Goal: Task Accomplishment & Management: Manage account settings

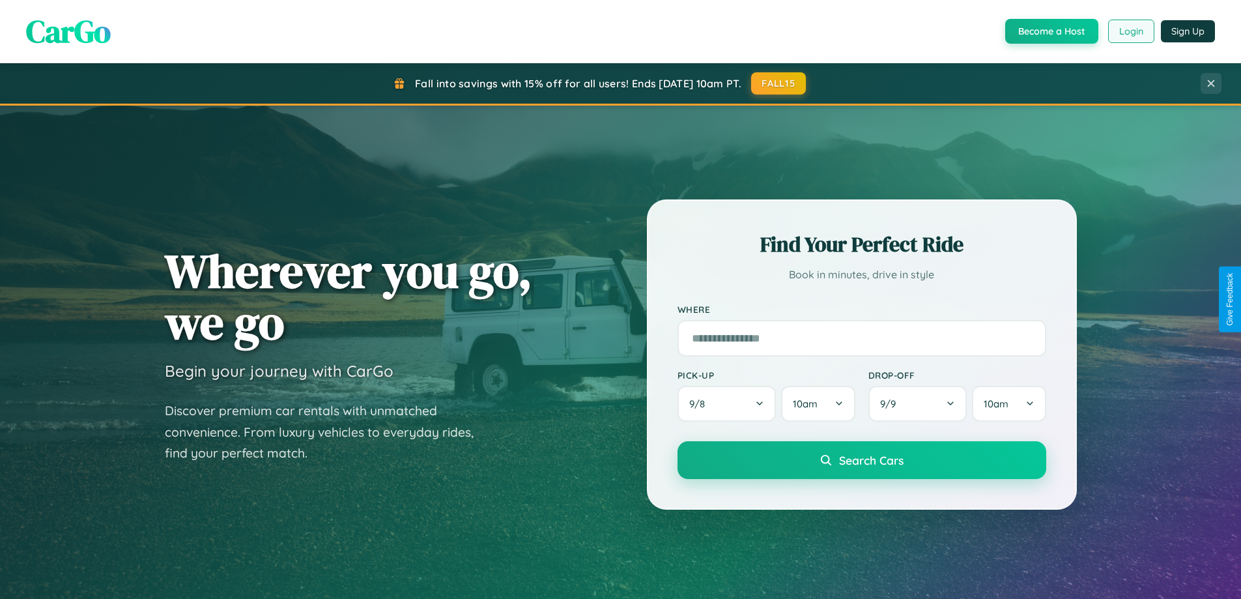
click at [1130, 31] on button "Login" at bounding box center [1131, 31] width 46 height 23
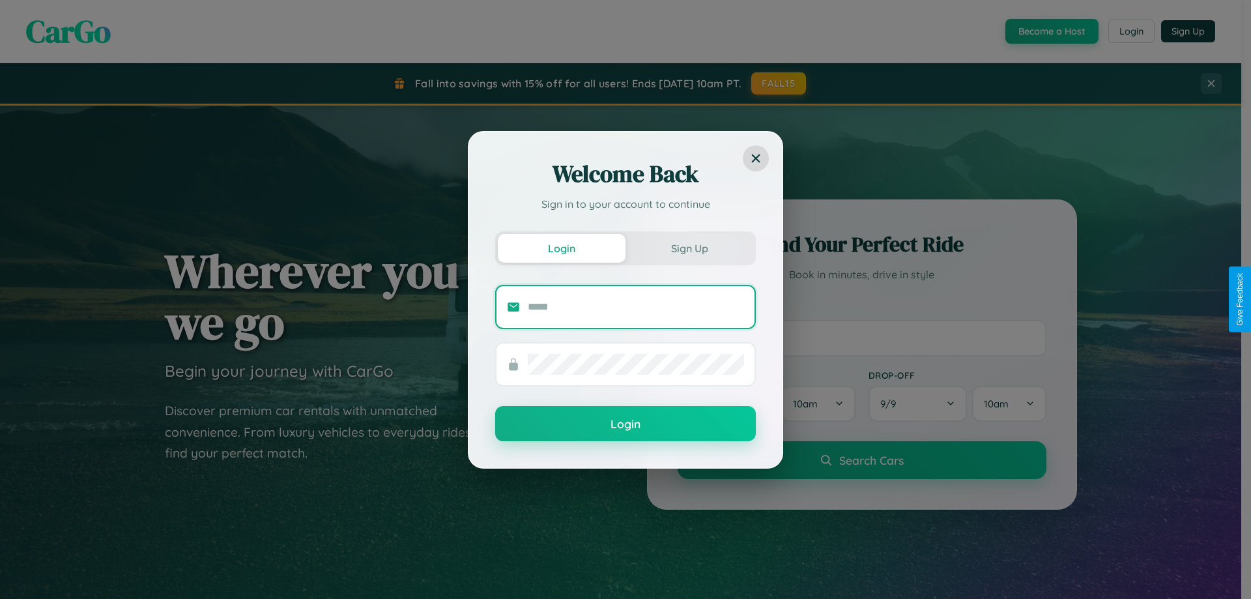
click at [636, 306] on input "text" at bounding box center [636, 306] width 216 height 21
type input "**********"
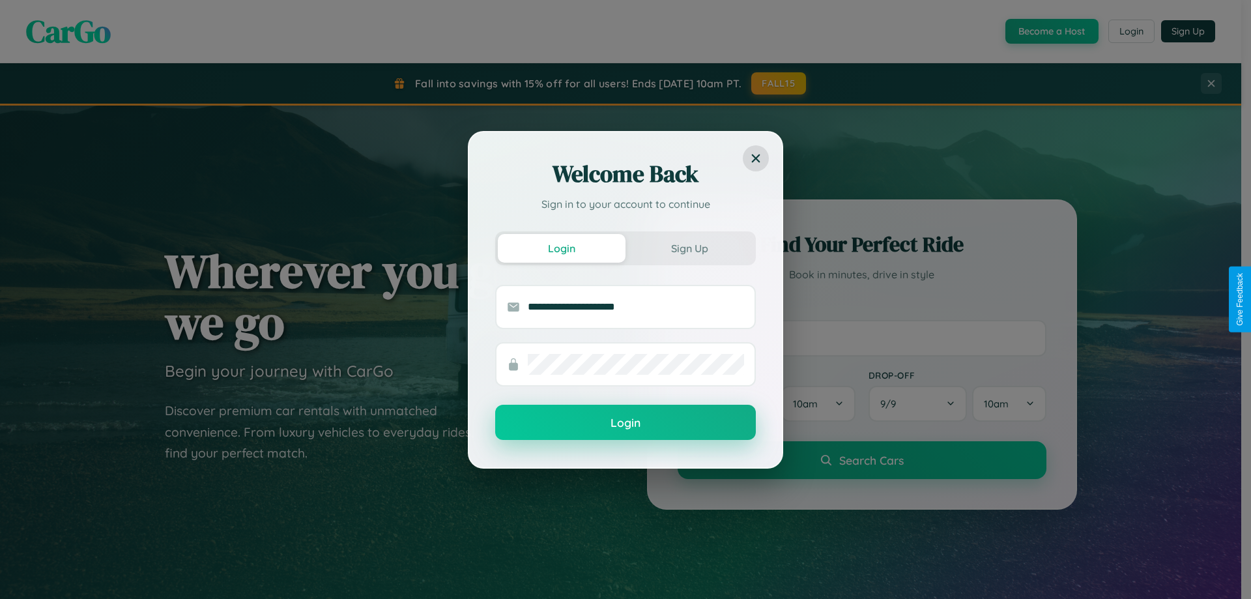
click at [625, 423] on button "Login" at bounding box center [625, 422] width 261 height 35
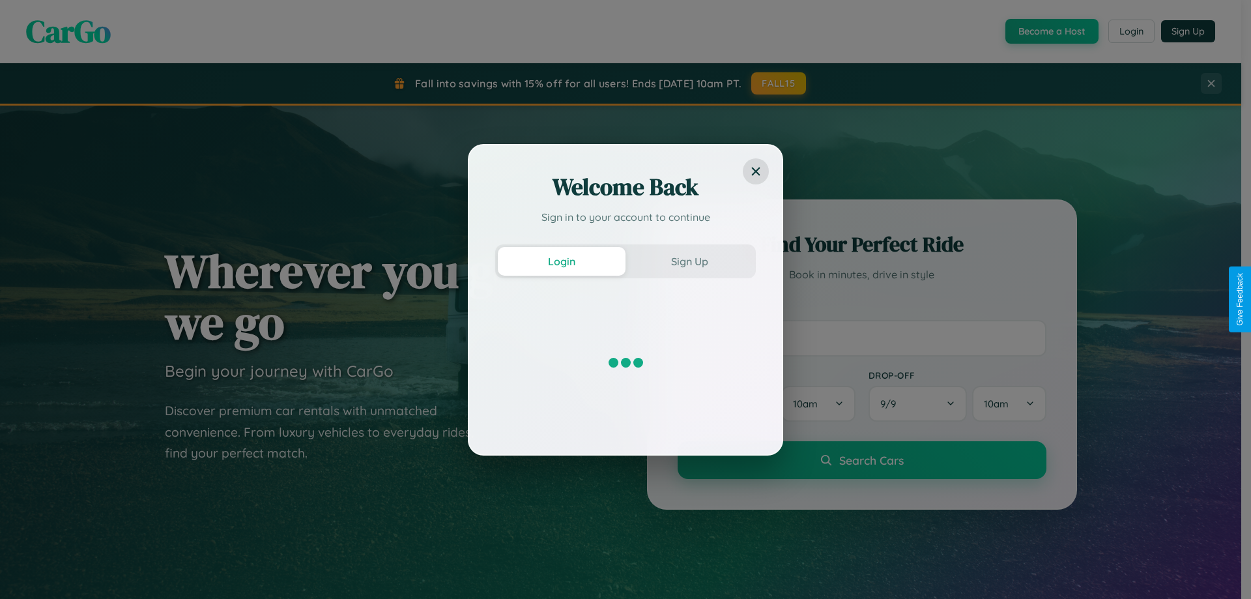
scroll to position [2507, 0]
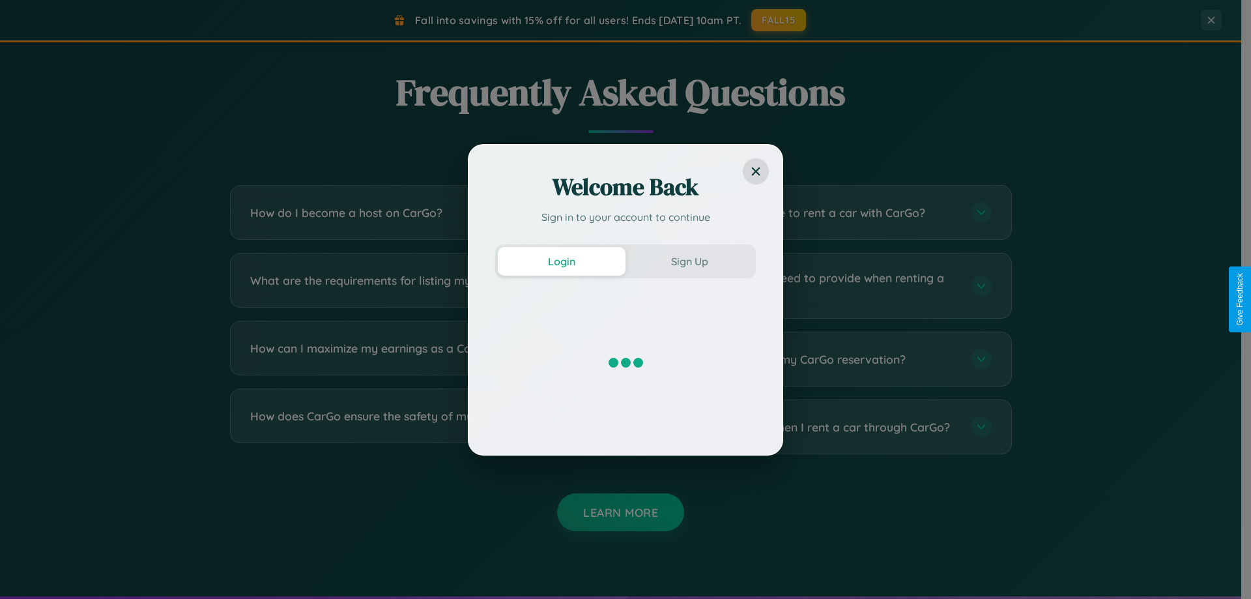
click at [822, 427] on div "Welcome Back Sign in to your account to continue Login Sign Up" at bounding box center [625, 299] width 1251 height 599
click at [418, 212] on div "Welcome Back Sign in to your account to continue Login Sign Up" at bounding box center [625, 299] width 1251 height 599
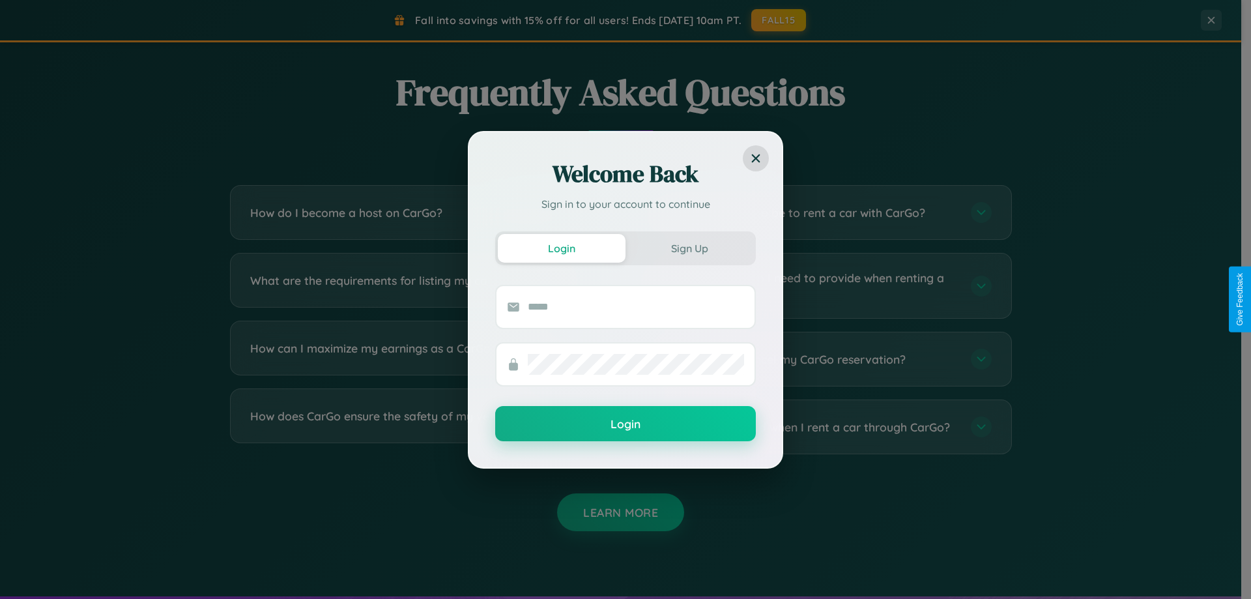
click at [418, 359] on div "Welcome Back Sign in to your account to continue Login Sign Up Login" at bounding box center [625, 299] width 1251 height 599
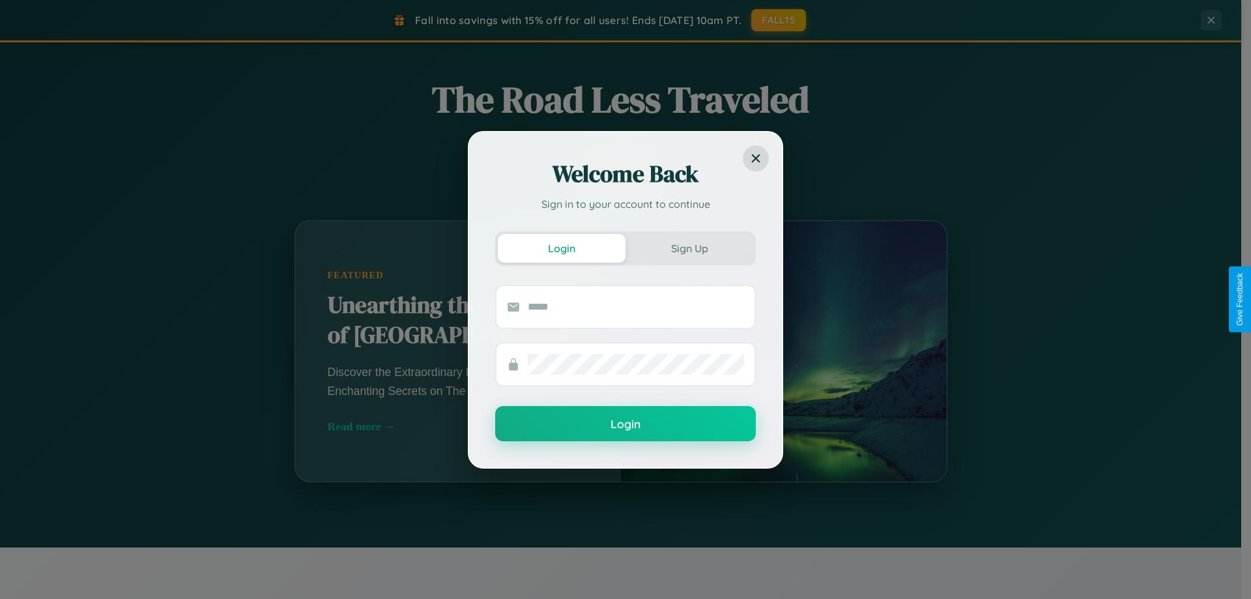
scroll to position [442, 0]
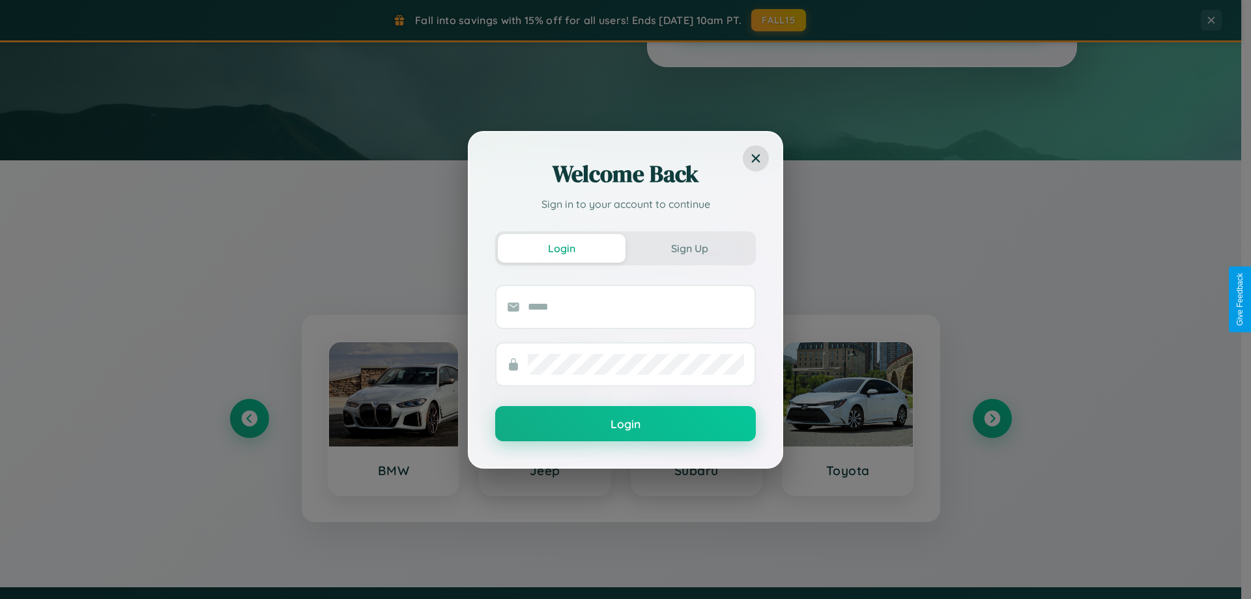
click at [779, 20] on div "Welcome Back Sign in to your account to continue Login Sign Up Login" at bounding box center [625, 299] width 1251 height 599
